Goal: Task Accomplishment & Management: Manage account settings

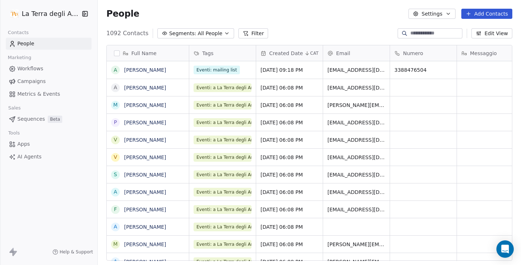
scroll to position [227, 418]
click at [59, 24] on div "La Terra degli Aranci" at bounding box center [48, 14] width 97 height 28
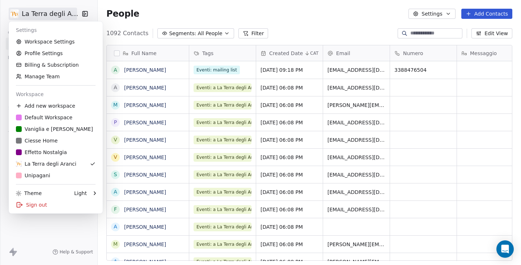
click at [54, 16] on html "La Terra degli Aranci Contacts People Marketing Workflows Campaigns Metrics & E…" at bounding box center [260, 132] width 521 height 265
click at [41, 142] on div "Ciesse Home" at bounding box center [37, 140] width 42 height 7
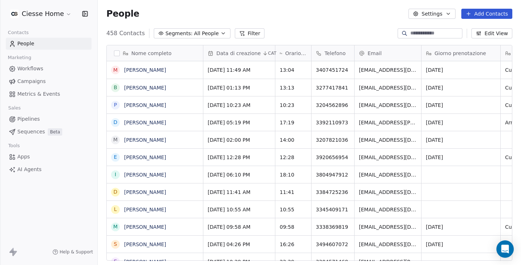
scroll to position [227, 418]
click at [42, 83] on span "Campaigns" at bounding box center [31, 81] width 28 height 8
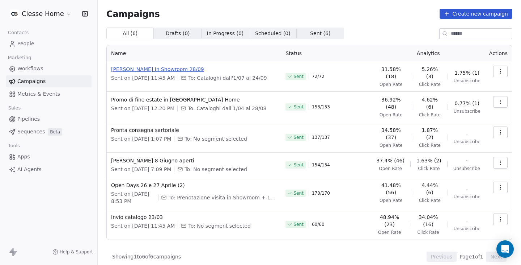
click at [174, 69] on span "[PERSON_NAME] in Showroom 28/09" at bounding box center [194, 69] width 166 height 7
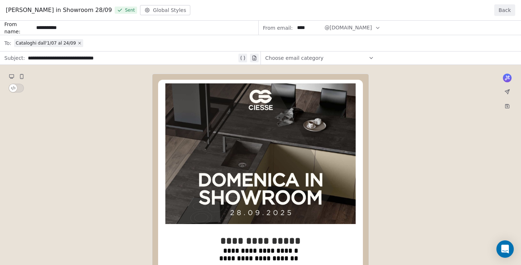
click at [497, 9] on button "Back" at bounding box center [504, 10] width 21 height 12
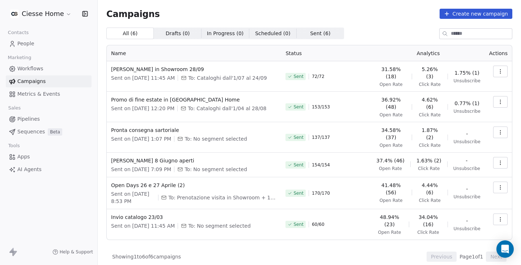
click at [495, 76] on button "button" at bounding box center [500, 72] width 14 height 12
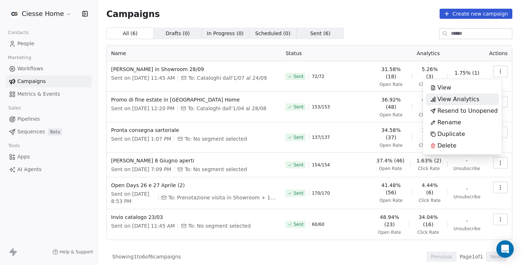
click at [458, 100] on span "View Analytics" at bounding box center [459, 99] width 42 height 9
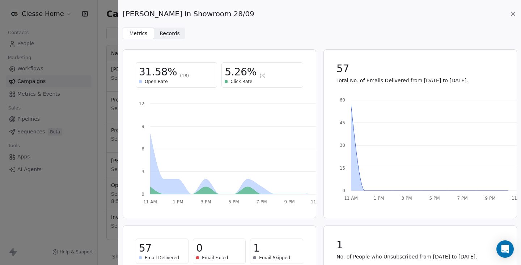
scroll to position [134, 0]
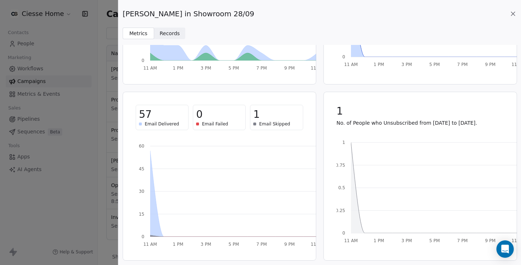
click at [173, 38] on span "Records Records" at bounding box center [169, 34] width 31 height 12
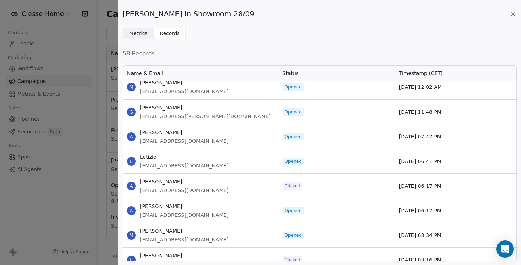
scroll to position [0, 0]
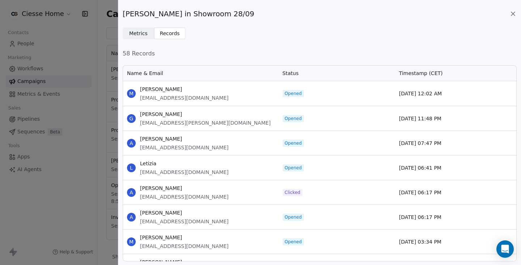
click at [513, 12] on icon at bounding box center [513, 13] width 7 height 7
